Goal: Task Accomplishment & Management: Manage account settings

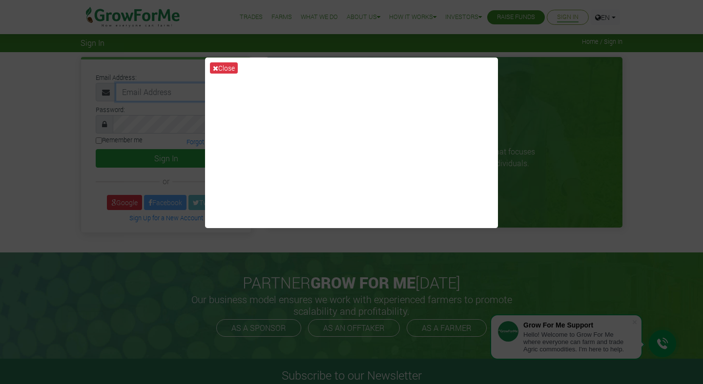
type input "trade@growforme.com"
click at [224, 67] on button "Close" at bounding box center [224, 67] width 28 height 11
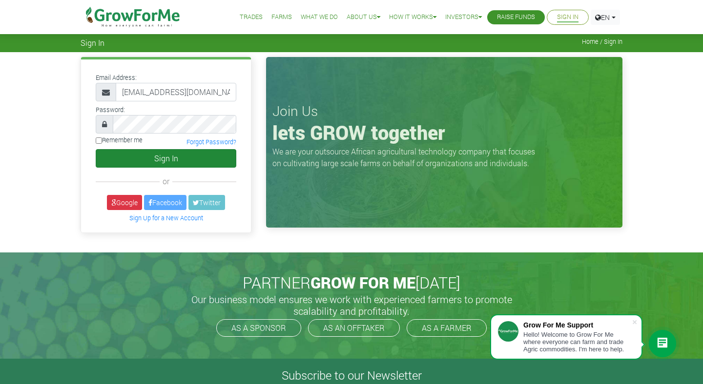
click at [201, 158] on button "Sign In" at bounding box center [166, 158] width 141 height 19
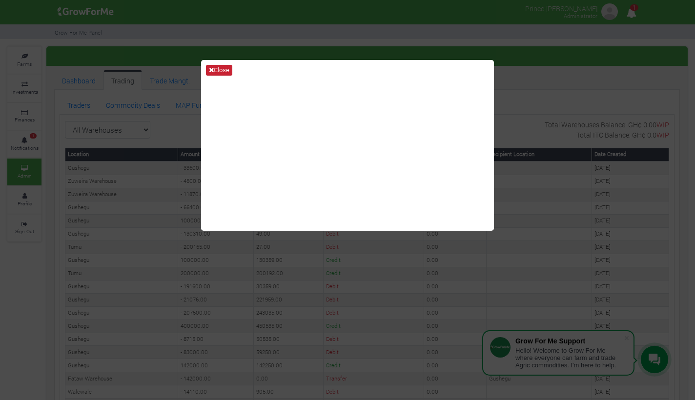
click at [221, 71] on button "Close" at bounding box center [219, 70] width 26 height 11
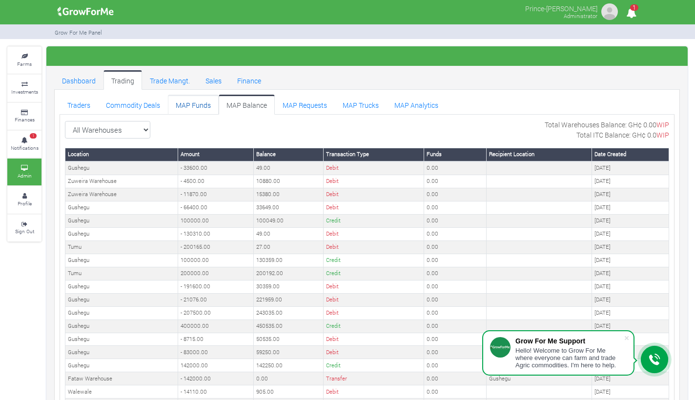
click at [206, 107] on link "MAP Funds" at bounding box center [193, 105] width 51 height 20
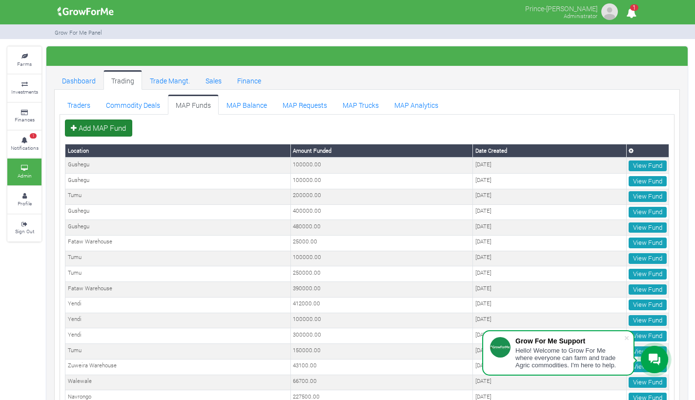
click at [119, 128] on link "Add MAP Fund" at bounding box center [98, 129] width 67 height 18
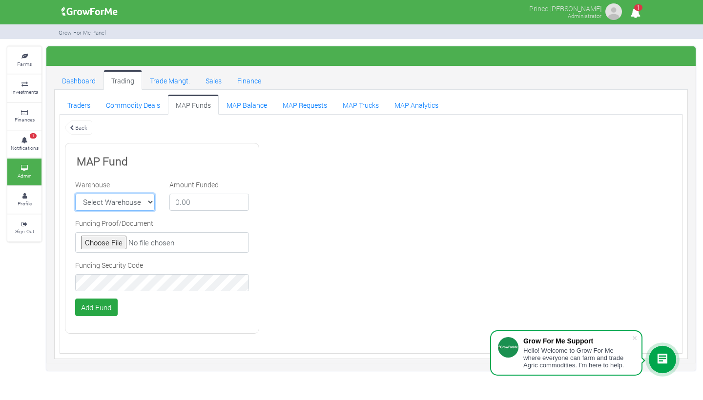
select select "24"
click at [196, 204] on input "number" at bounding box center [209, 203] width 80 height 18
type input "300000"
click at [114, 241] on input "file" at bounding box center [162, 242] width 174 height 20
type input "C:\fakepath\GHc 300,000.00.jpeg"
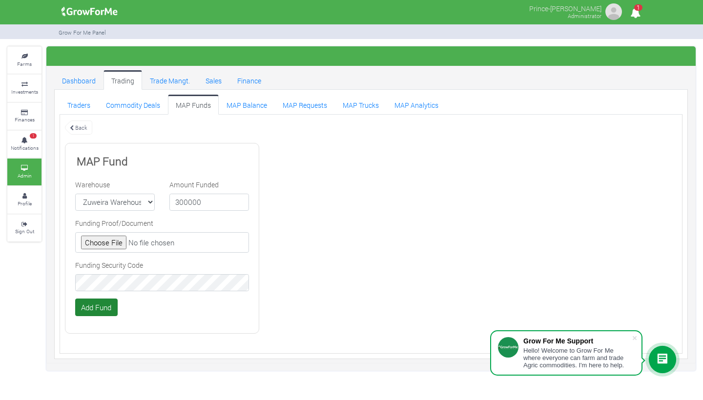
click at [107, 303] on button "Add Fund" at bounding box center [96, 308] width 42 height 18
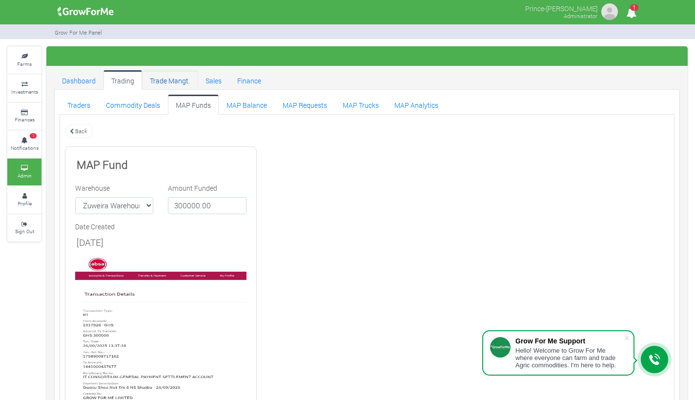
click at [174, 82] on link "Trade Mangt." at bounding box center [170, 80] width 56 height 20
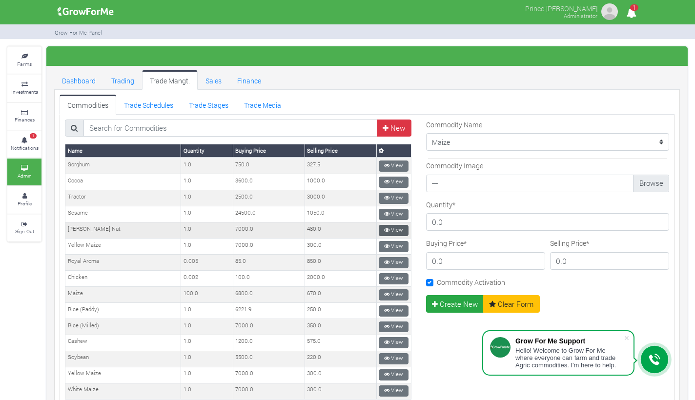
click at [384, 227] on icon at bounding box center [386, 229] width 5 height 5
type input "4"
type input "500"
click at [440, 304] on button "Update" at bounding box center [447, 304] width 43 height 18
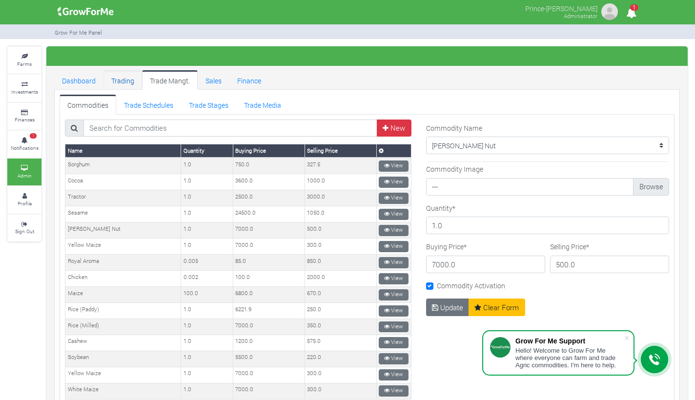
click at [128, 83] on link "Trading" at bounding box center [122, 80] width 39 height 20
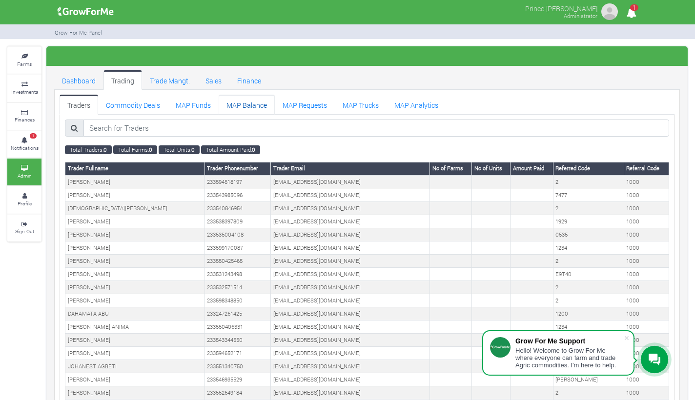
click at [243, 103] on link "MAP Balance" at bounding box center [247, 105] width 56 height 20
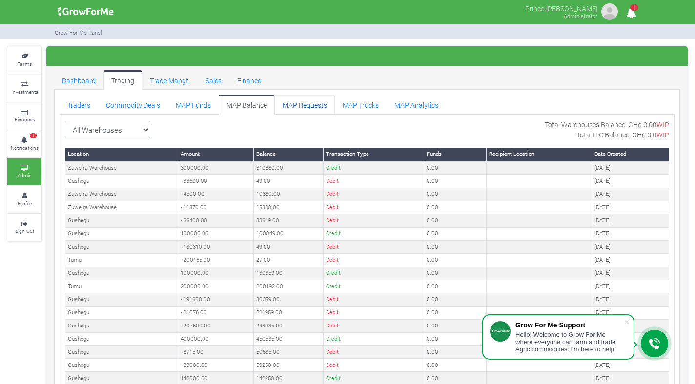
click at [305, 103] on link "MAP Requests" at bounding box center [305, 105] width 60 height 20
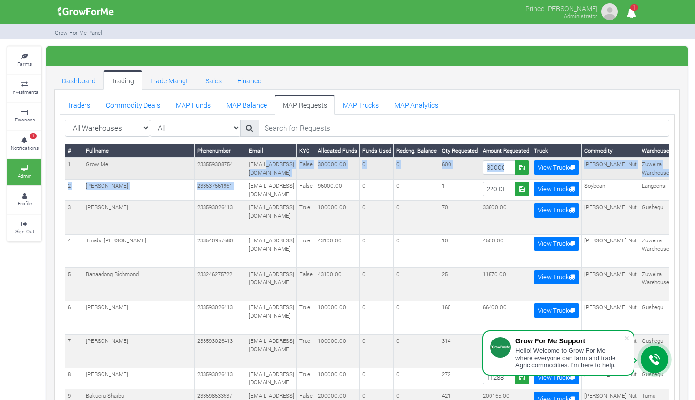
drag, startPoint x: 0, startPoint y: 0, endPoint x: 252, endPoint y: 160, distance: 298.3
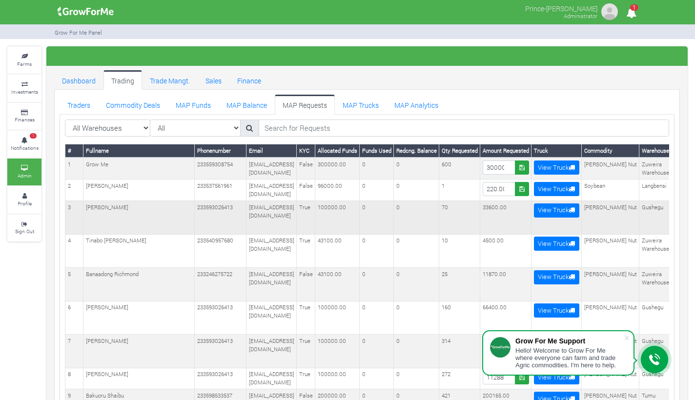
click at [246, 217] on td "[EMAIL_ADDRESS][DOMAIN_NAME]" at bounding box center [271, 217] width 50 height 33
